Goal: Task Accomplishment & Management: Manage account settings

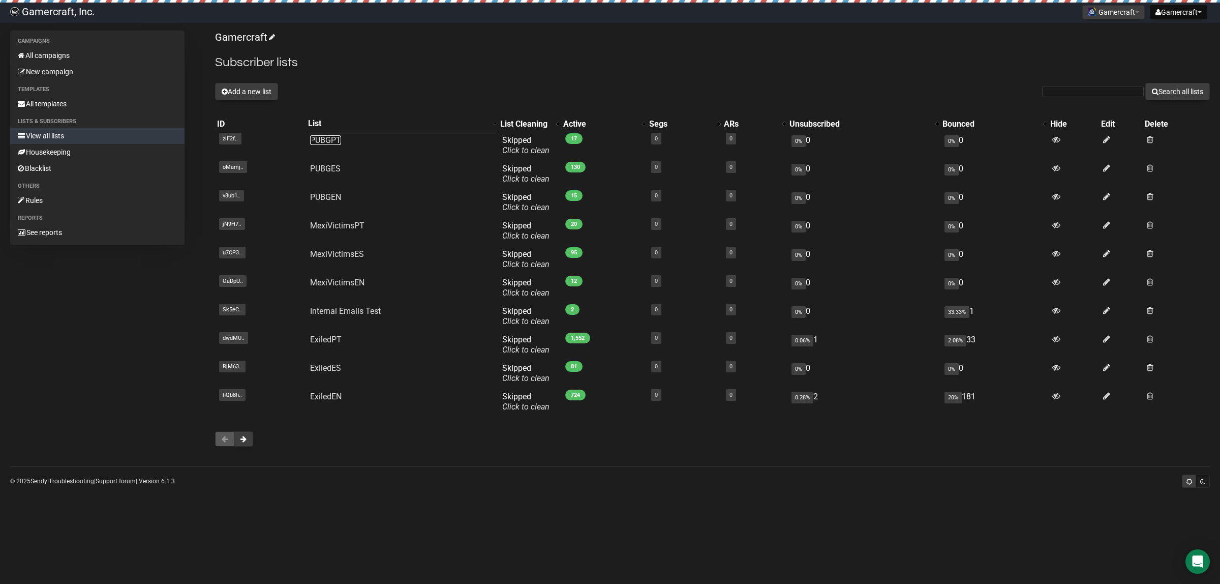
click at [337, 141] on link "PUBGPT" at bounding box center [325, 140] width 31 height 10
click at [240, 87] on button "Add a new list" at bounding box center [246, 91] width 63 height 17
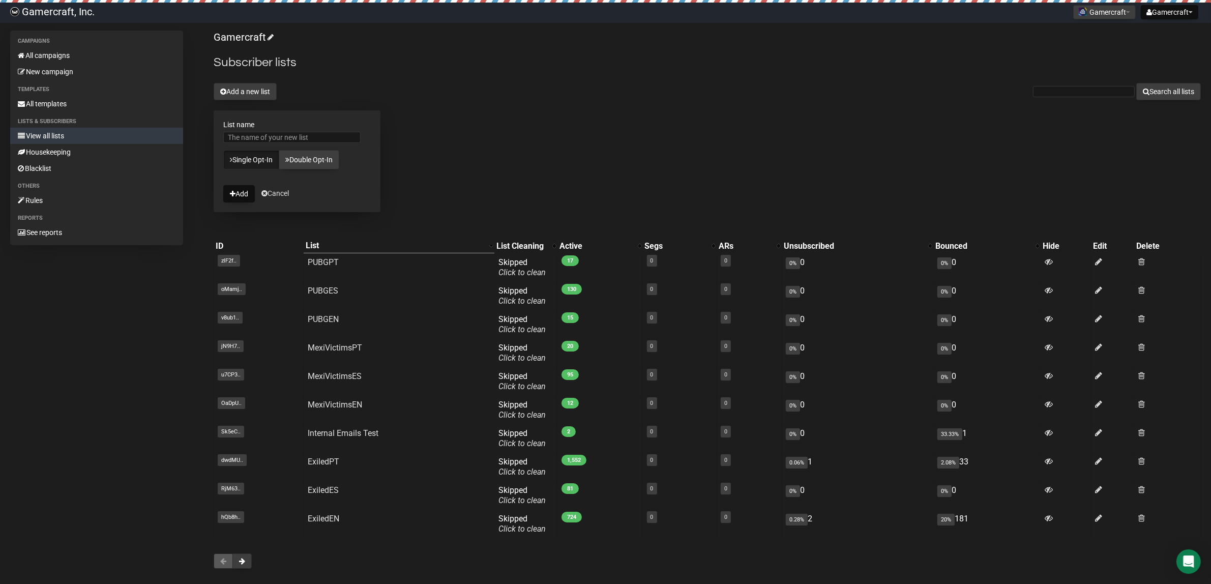
click at [314, 144] on div at bounding box center [296, 140] width 147 height 16
click at [313, 138] on input "List name" at bounding box center [291, 137] width 137 height 11
type input "Feedback Active List Sept 2025"
click at [396, 133] on div "Gamercraft Subscriber lists Add a new list Search all lists List name Feedback …" at bounding box center [707, 305] width 987 height 548
click at [243, 194] on button "Add" at bounding box center [239, 193] width 32 height 17
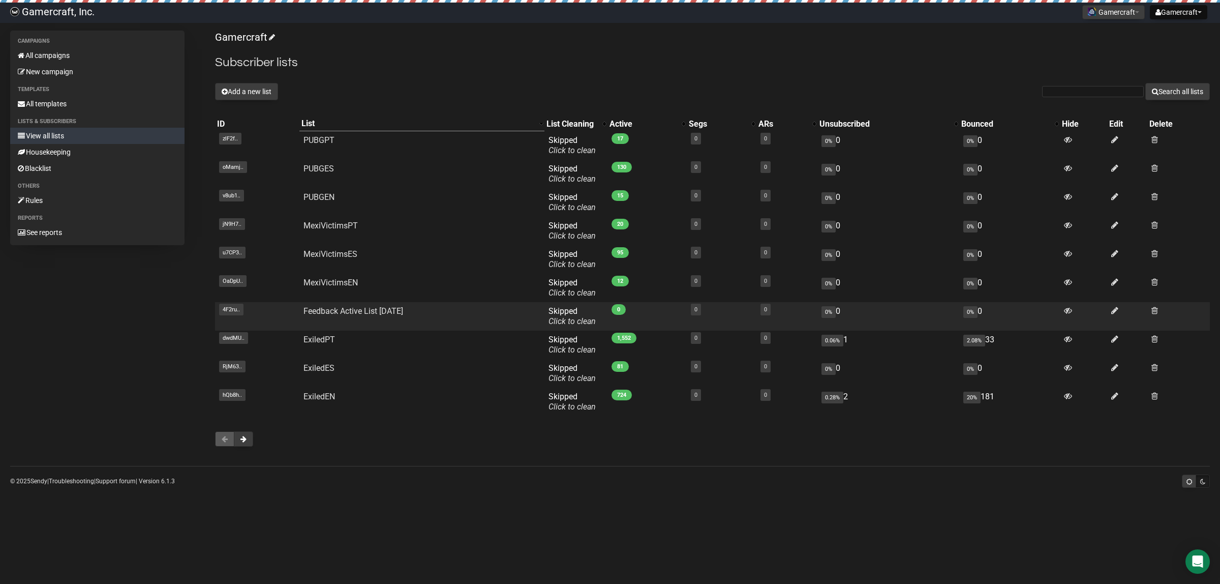
click at [1122, 309] on td at bounding box center [1127, 316] width 40 height 28
click at [1115, 311] on icon at bounding box center [1114, 310] width 7 height 9
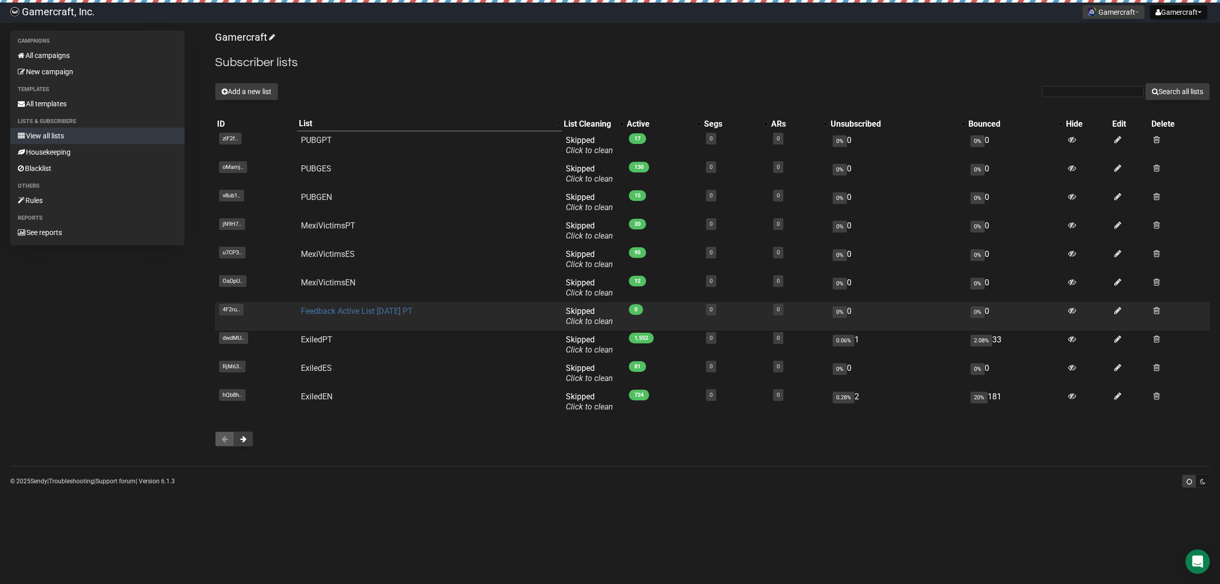
click at [387, 311] on link "Feedback Active List Sept 2025 PT" at bounding box center [357, 311] width 112 height 10
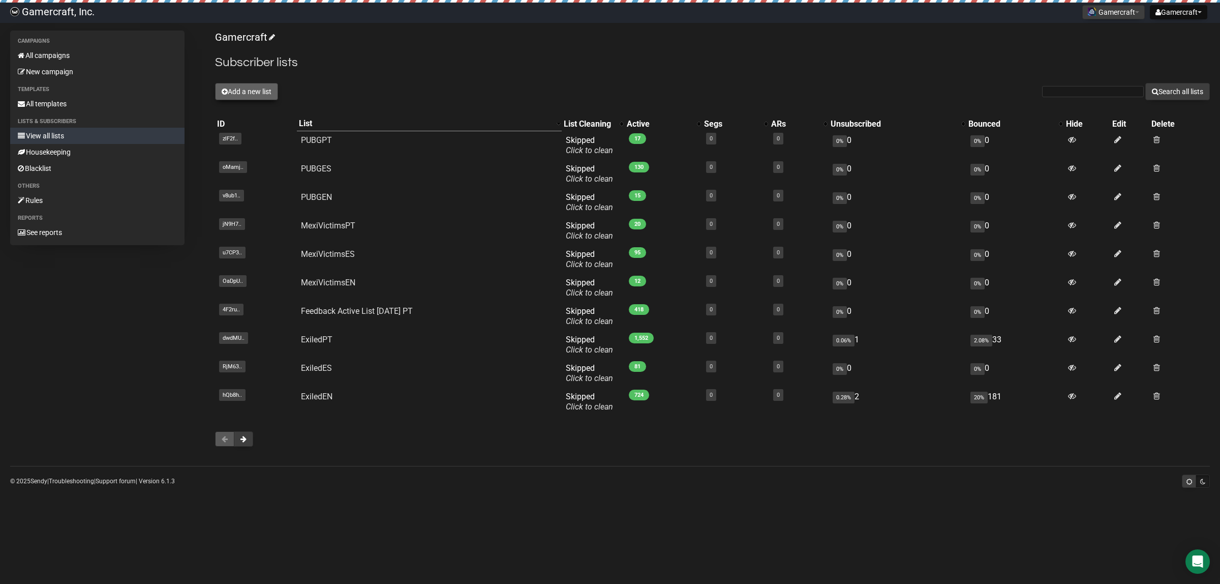
click at [254, 84] on button "Add a new list" at bounding box center [246, 91] width 63 height 17
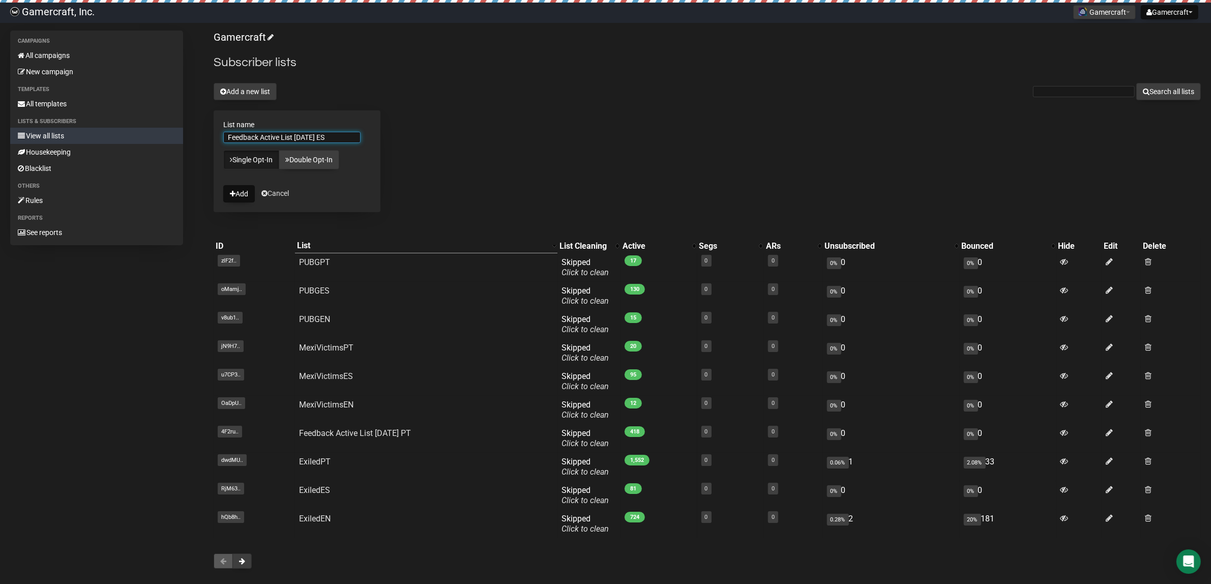
type input "Feedback Active List [DATE] ES"
click at [481, 156] on div "Gamercraft Subscriber lists Add a new list Search all lists List name Feedback …" at bounding box center [707, 305] width 987 height 548
click at [234, 190] on icon "submit" at bounding box center [233, 193] width 6 height 7
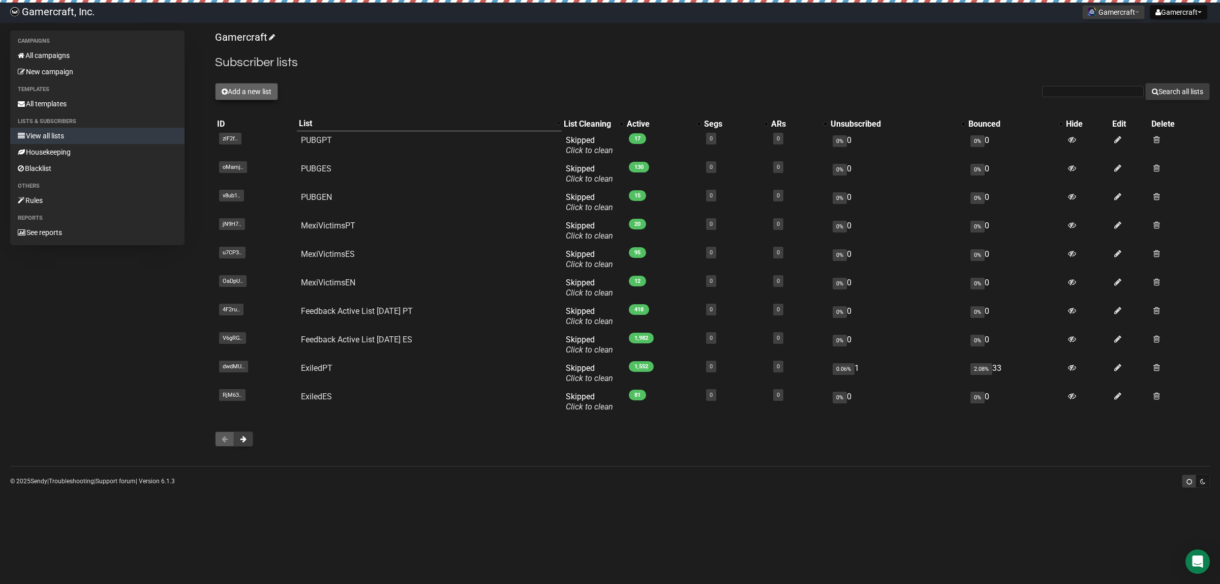
click at [260, 89] on button "Add a new list" at bounding box center [246, 91] width 63 height 17
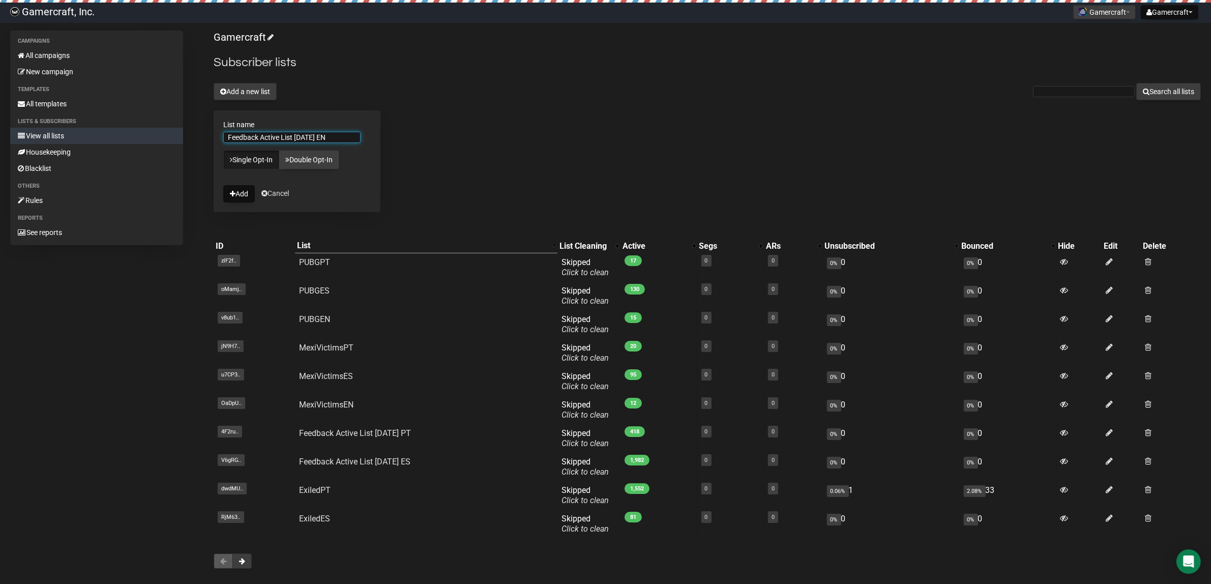
type input "Feedback Active List [DATE] EN"
click at [547, 150] on div "Gamercraft Subscriber lists Add a new list Search all lists List name Feedback …" at bounding box center [707, 305] width 987 height 548
click at [251, 197] on button "Add" at bounding box center [239, 193] width 32 height 17
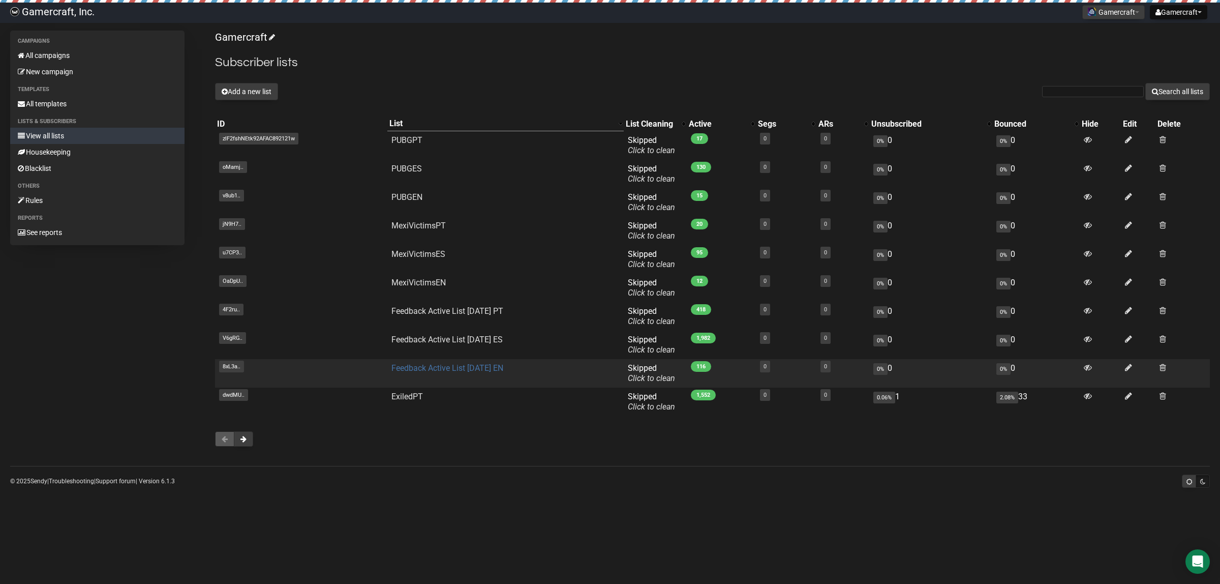
click at [472, 367] on link "Feedback Active List [DATE] EN" at bounding box center [448, 368] width 112 height 10
